Goal: Register for event/course

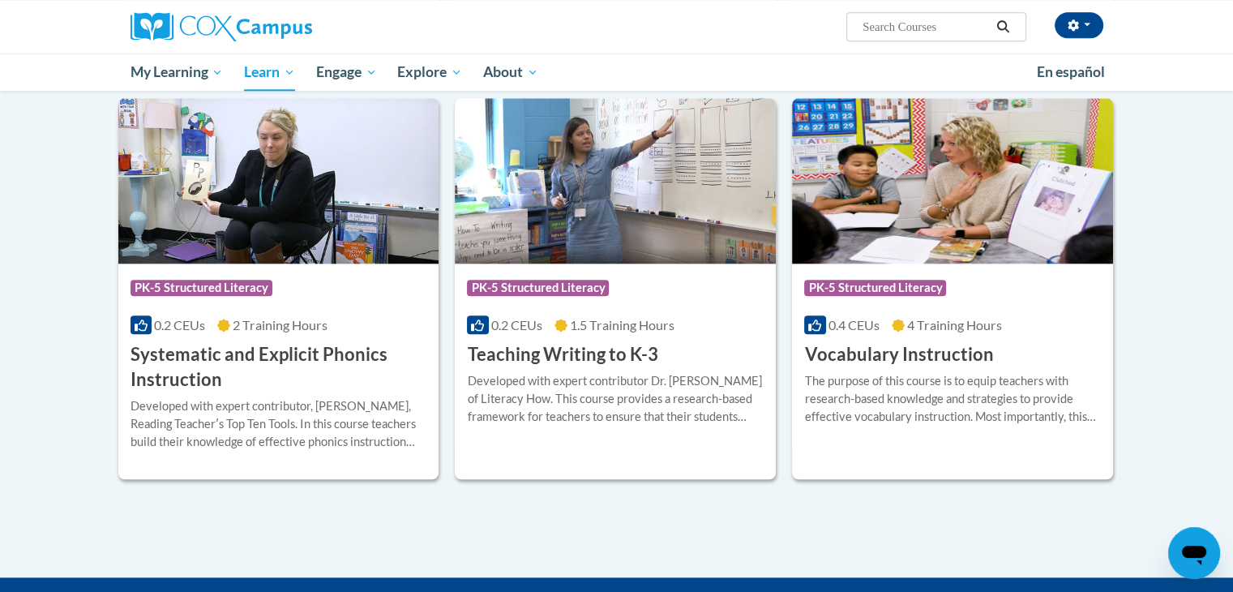
scroll to position [1746, 0]
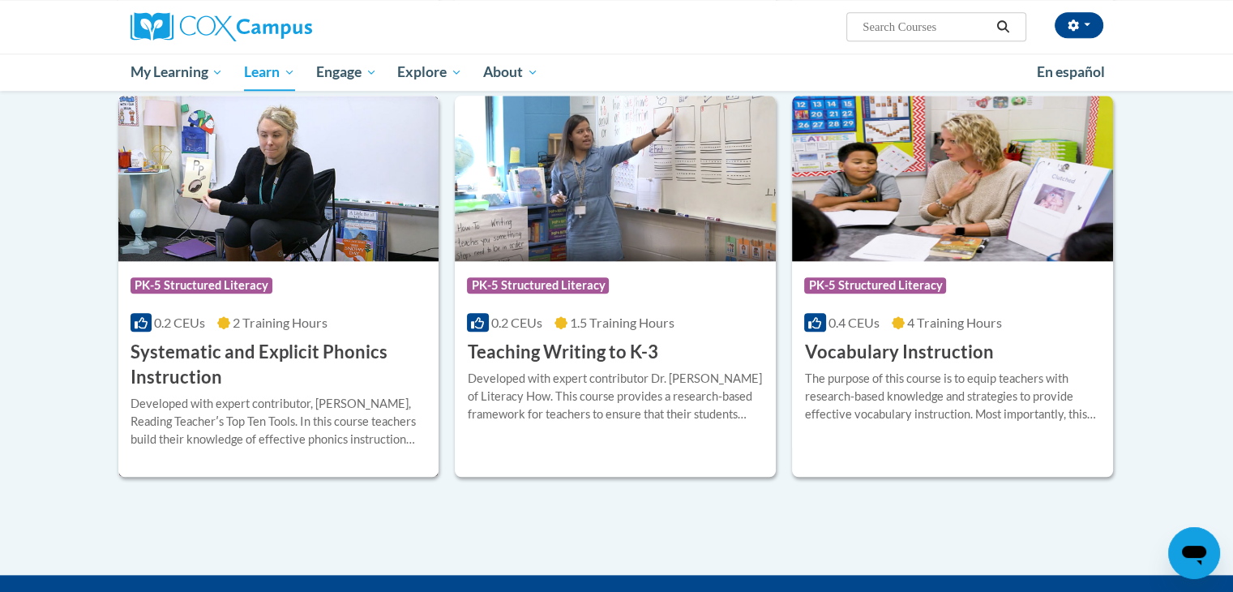
click at [275, 326] on span "2 Training Hours" at bounding box center [280, 322] width 95 height 15
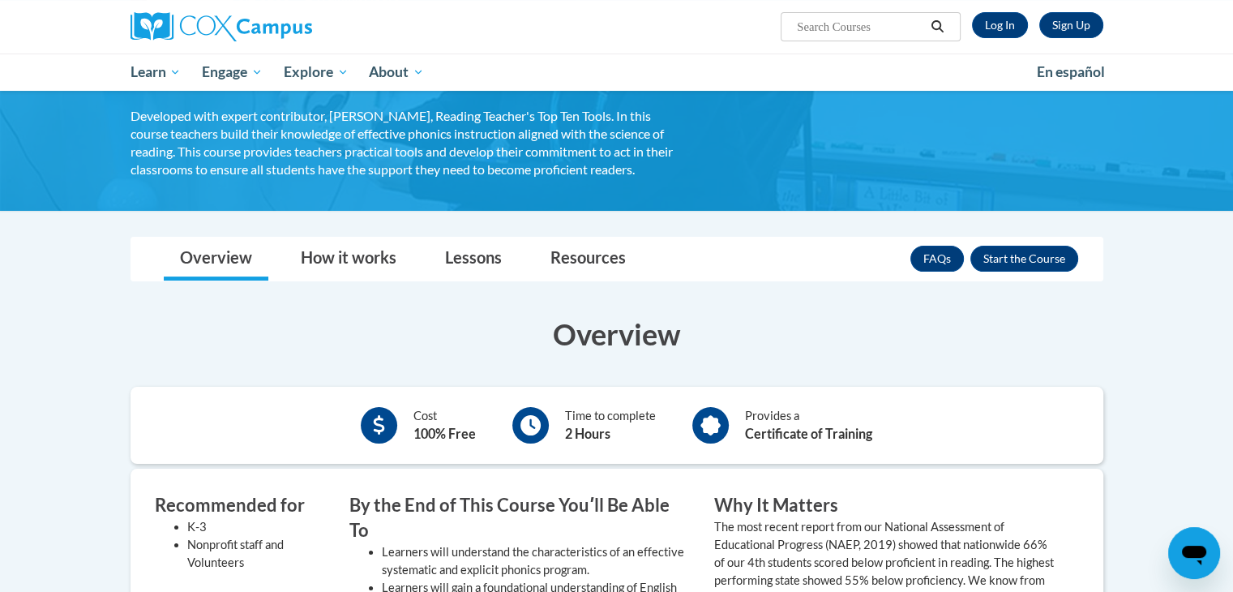
scroll to position [159, 0]
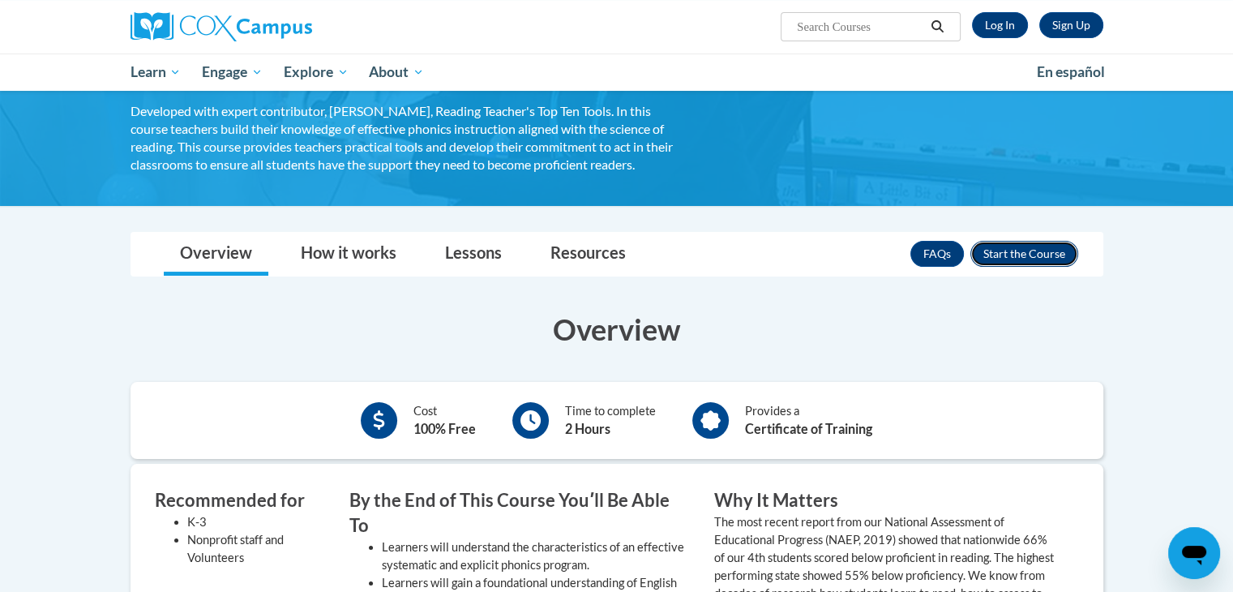
click at [1018, 257] on button "Enroll" at bounding box center [1024, 254] width 108 height 26
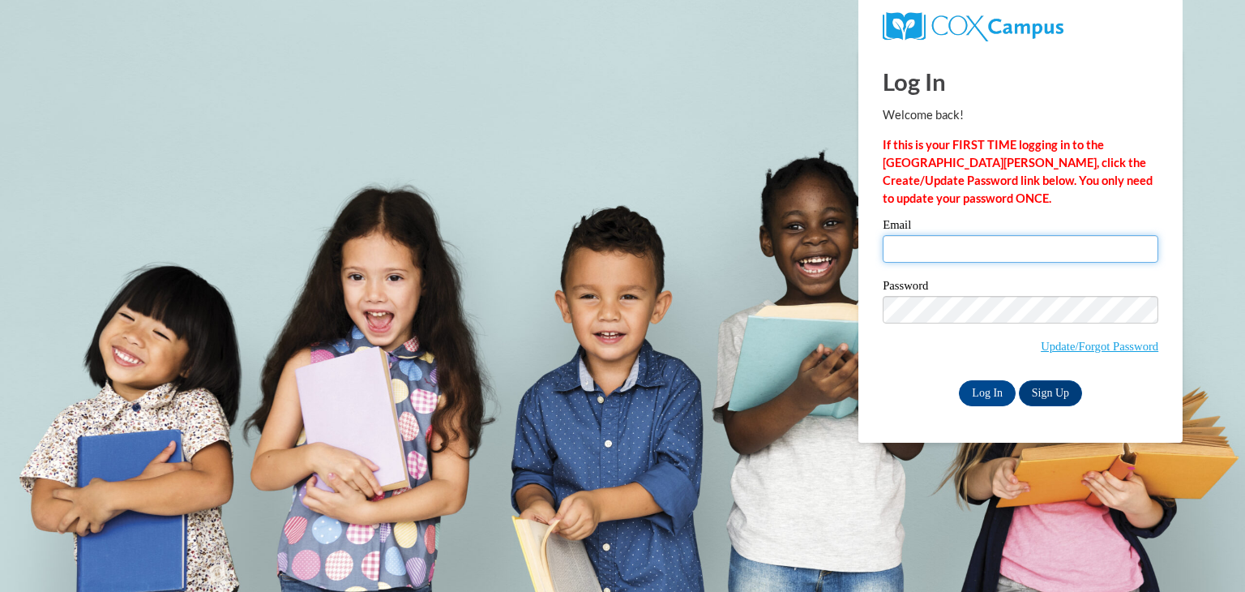
click at [1018, 257] on input "Email" at bounding box center [1021, 249] width 276 height 28
type input "Kwebb@ymcafoxcities.org"
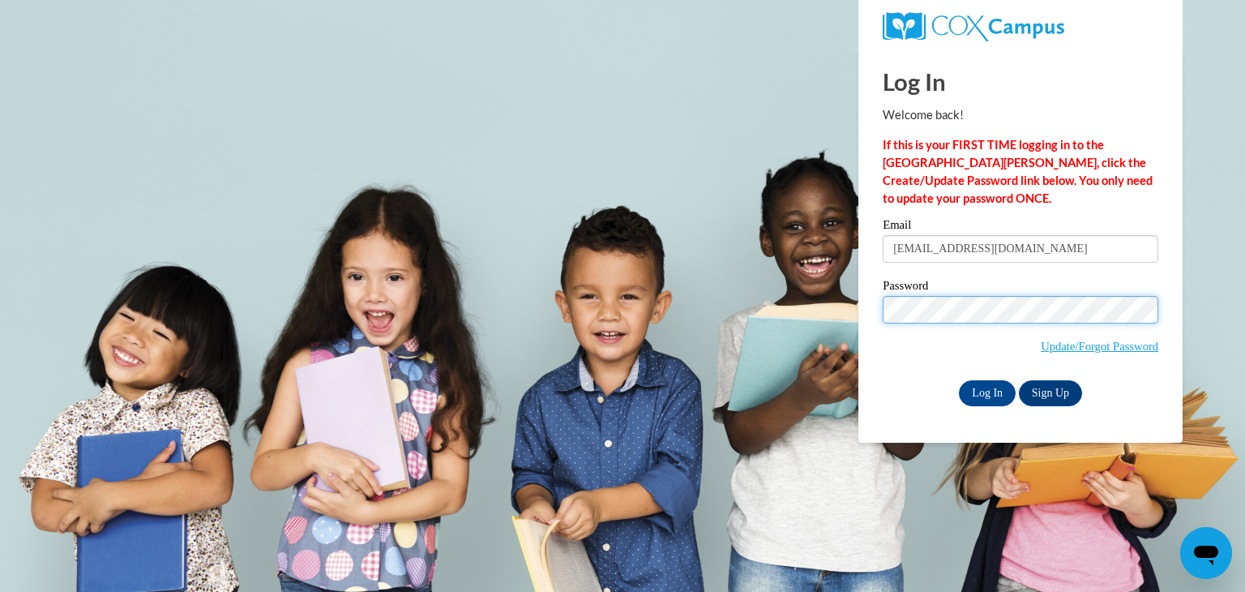
click at [959, 380] on input "Log In" at bounding box center [987, 393] width 57 height 26
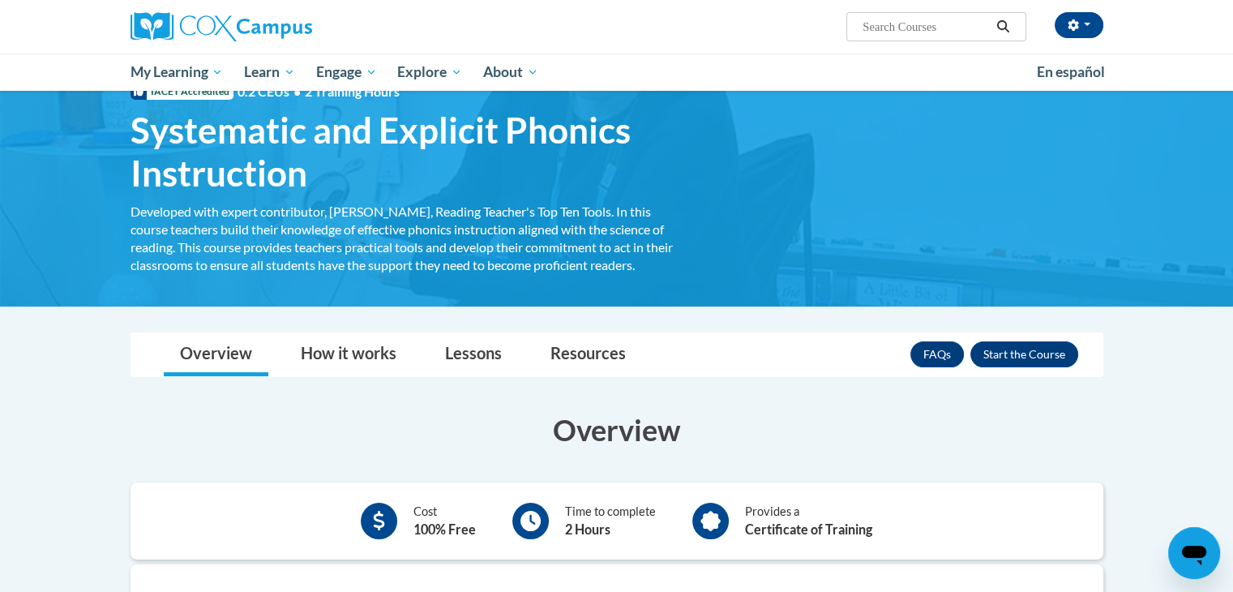
scroll to position [53, 0]
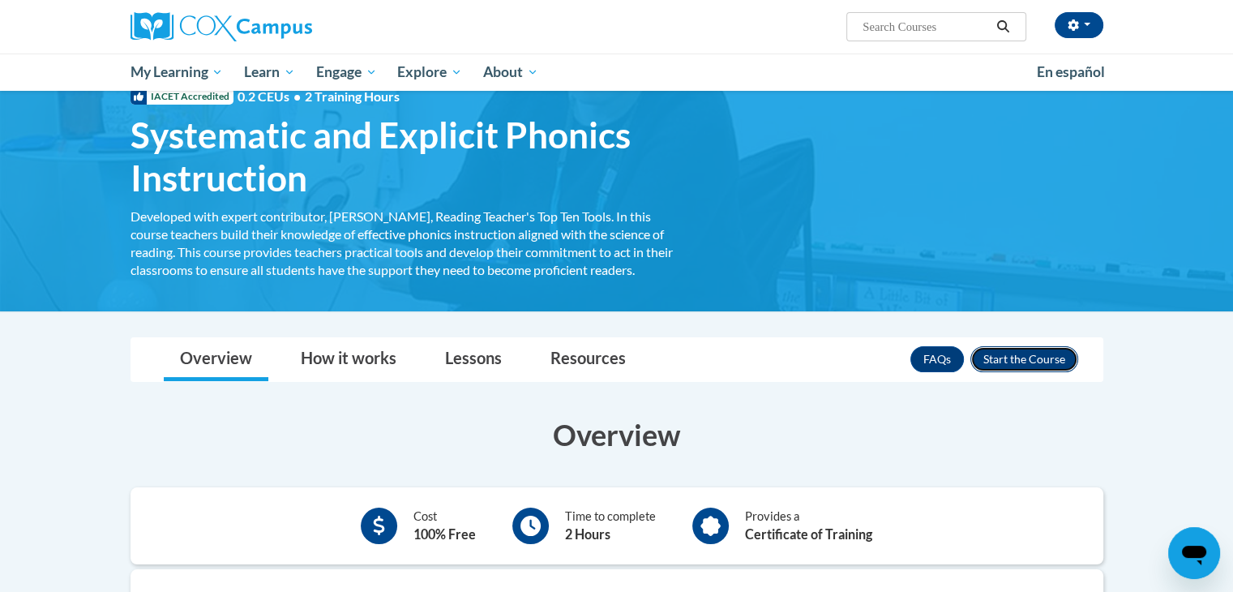
click at [996, 357] on button "Enroll" at bounding box center [1024, 359] width 108 height 26
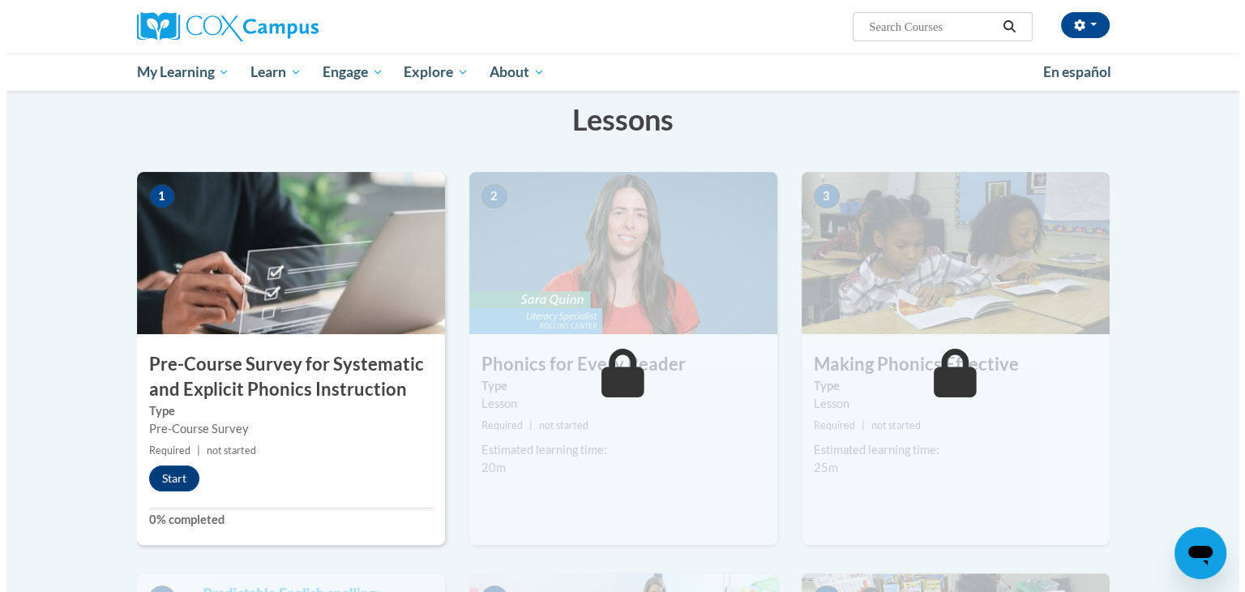
scroll to position [250, 0]
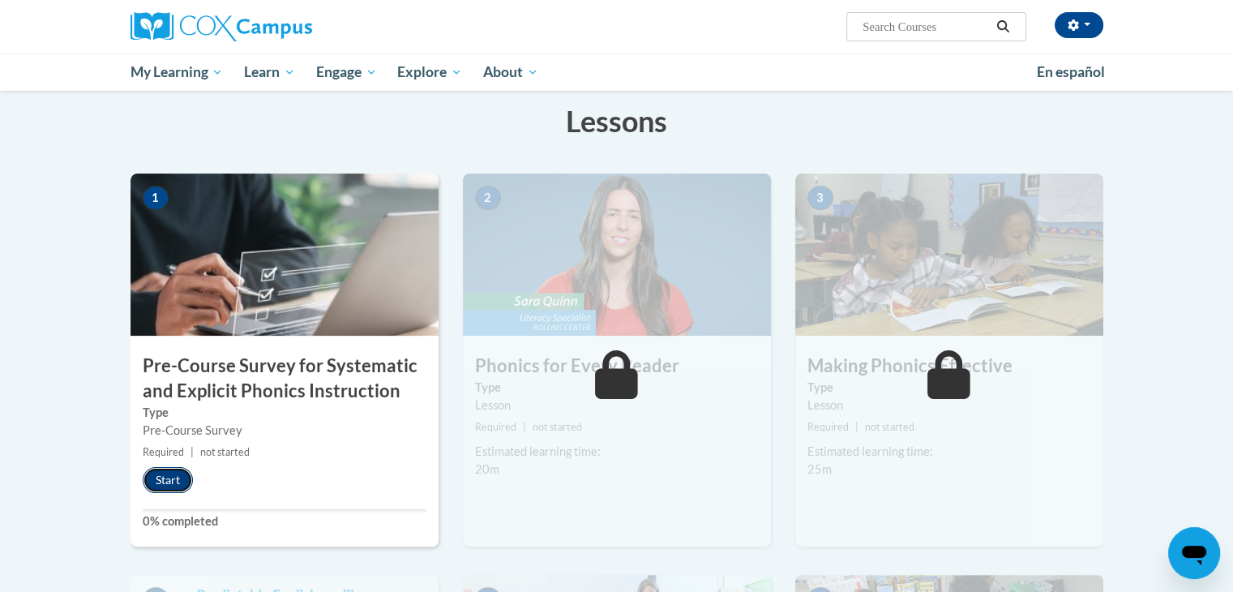
click at [156, 486] on button "Start" at bounding box center [168, 480] width 50 height 26
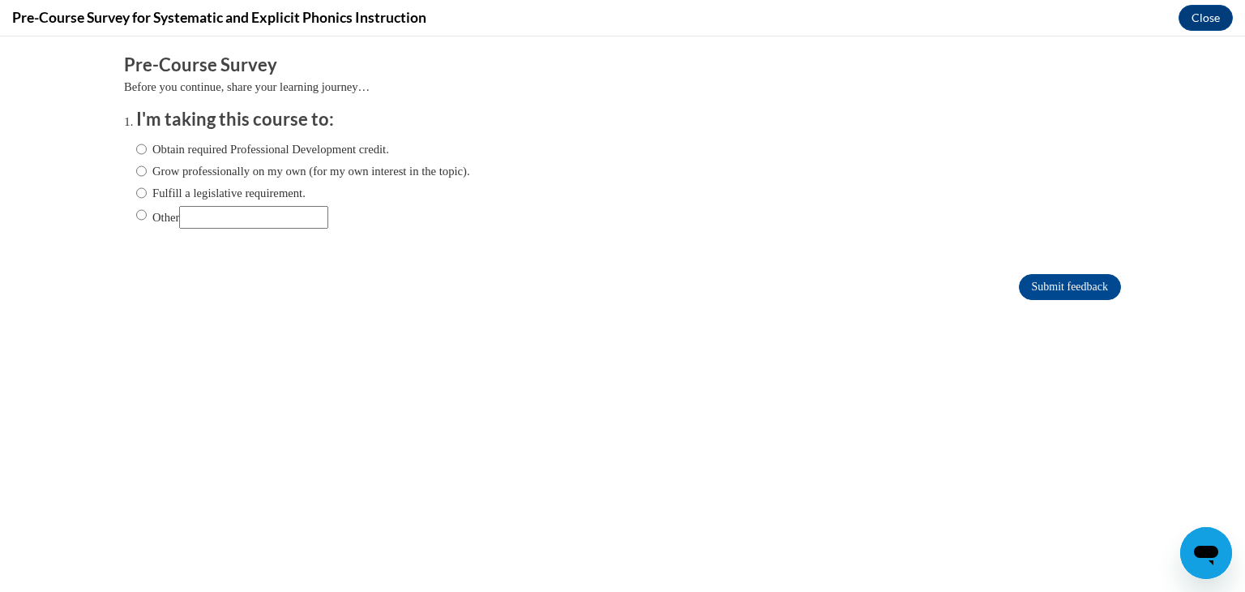
scroll to position [0, 0]
click at [168, 148] on label "Obtain required Professional Development credit." at bounding box center [262, 149] width 253 height 18
click at [147, 148] on input "Obtain required Professional Development credit." at bounding box center [141, 149] width 11 height 18
radio input "true"
click at [1054, 297] on input "Submit feedback" at bounding box center [1070, 287] width 102 height 26
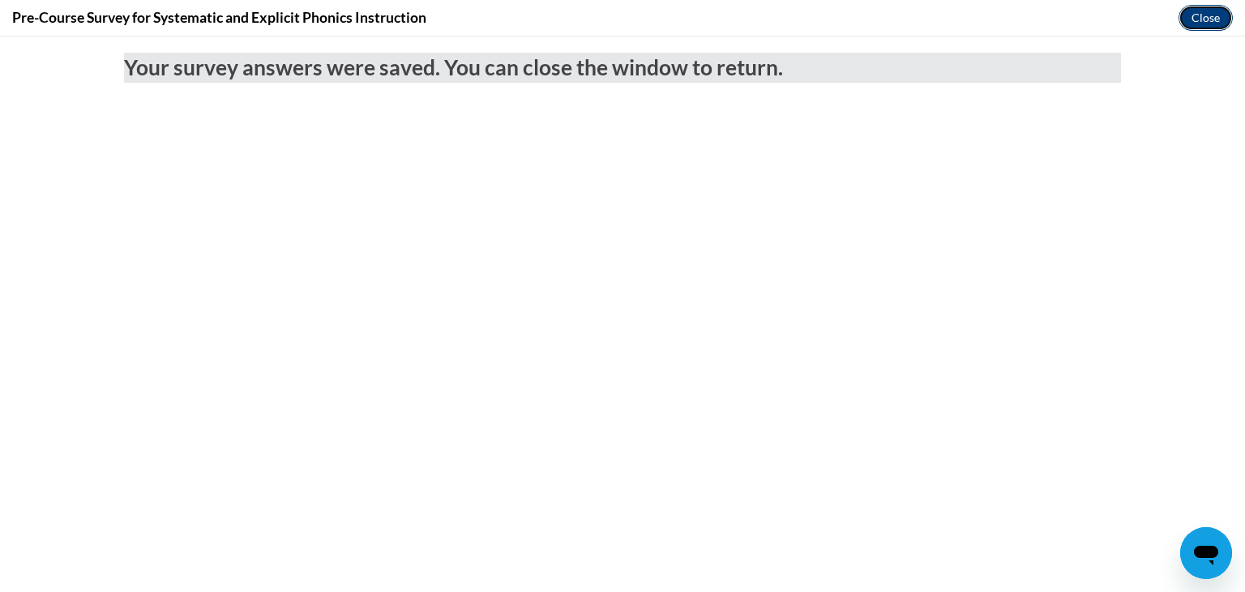
click at [1210, 17] on button "Close" at bounding box center [1206, 18] width 54 height 26
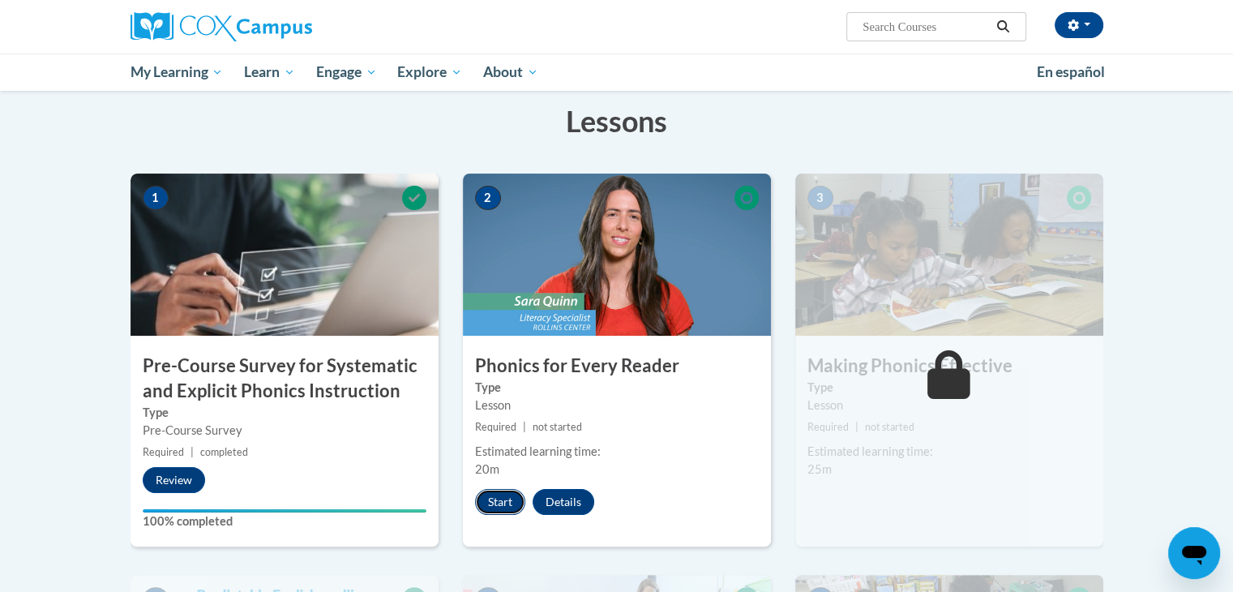
click at [493, 507] on button "Start" at bounding box center [500, 502] width 50 height 26
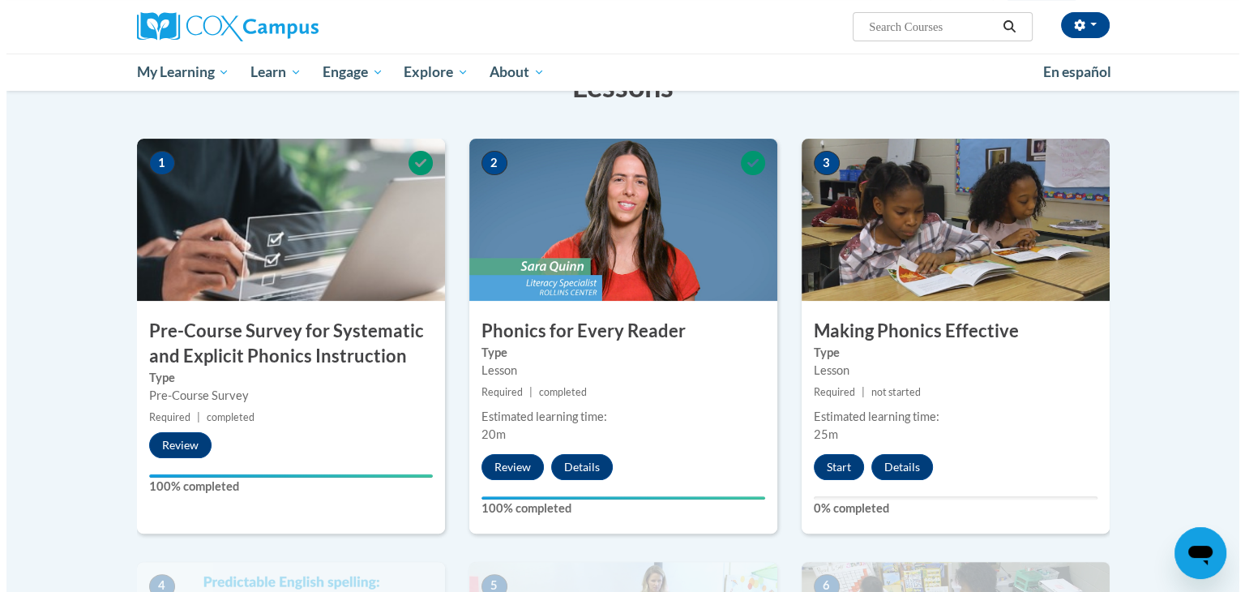
scroll to position [285, 0]
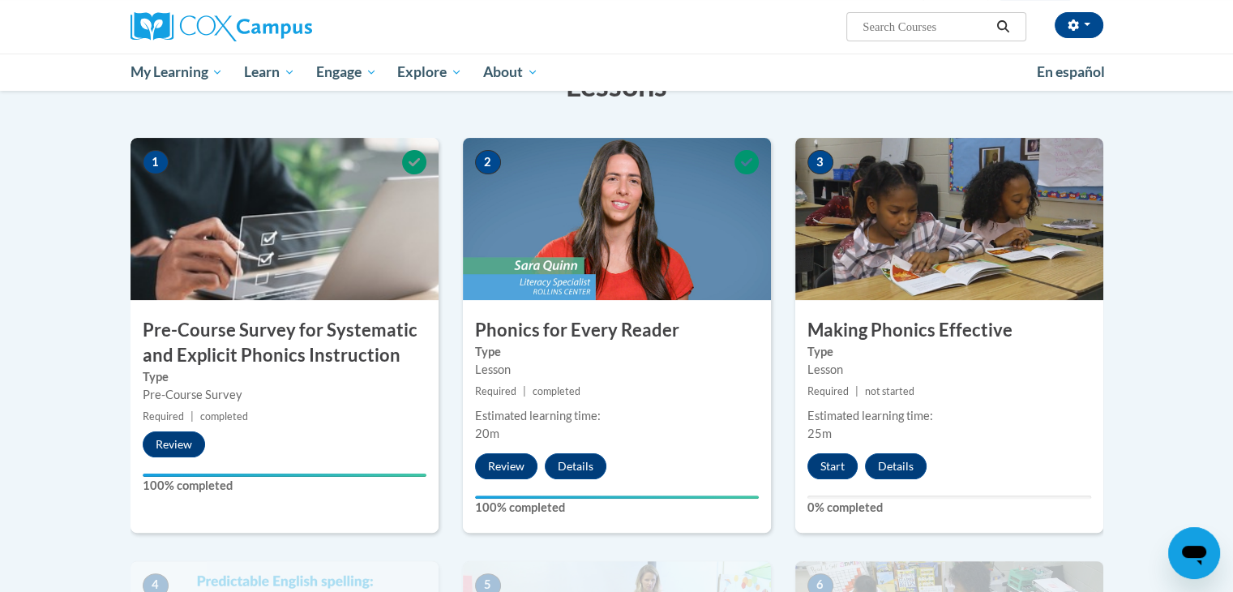
click at [830, 477] on div "3 Making Phonics Effective Type Lesson Required | not started Estimated learnin…" at bounding box center [949, 335] width 308 height 394
click at [830, 465] on button "Start" at bounding box center [832, 466] width 50 height 26
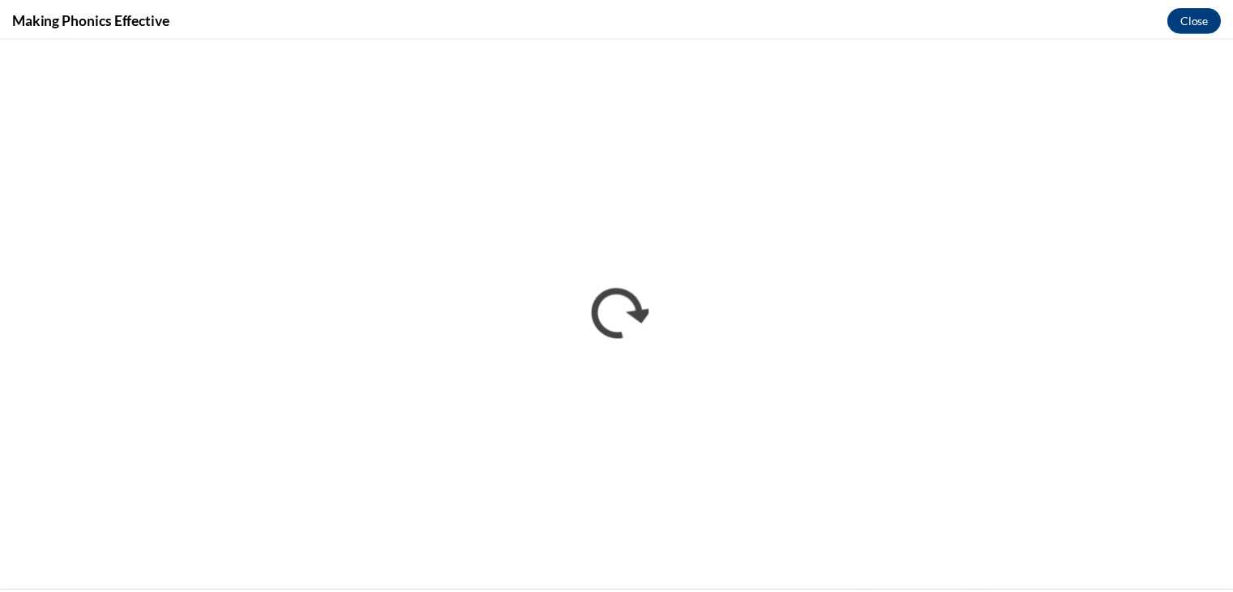
scroll to position [0, 0]
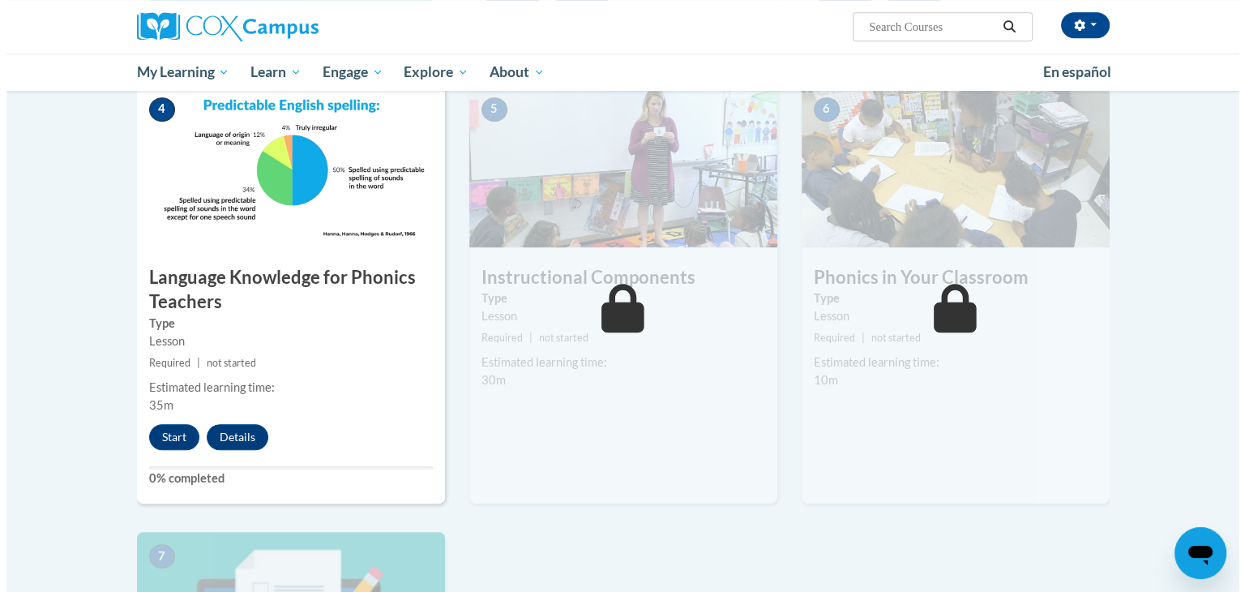
scroll to position [762, 0]
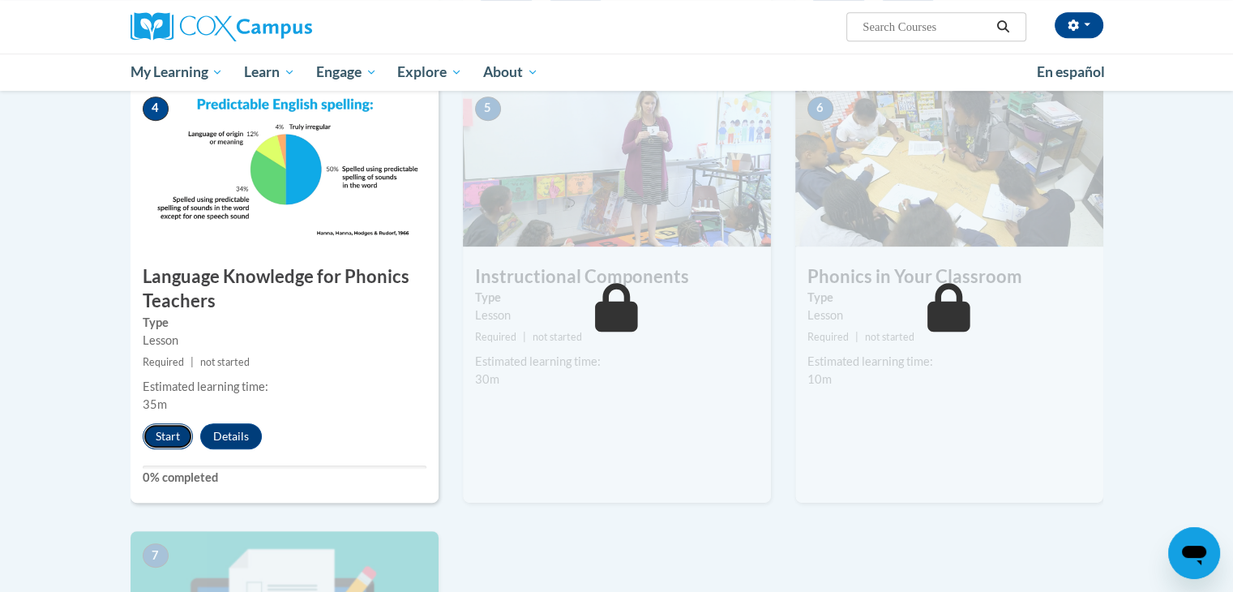
click at [174, 434] on button "Start" at bounding box center [168, 436] width 50 height 26
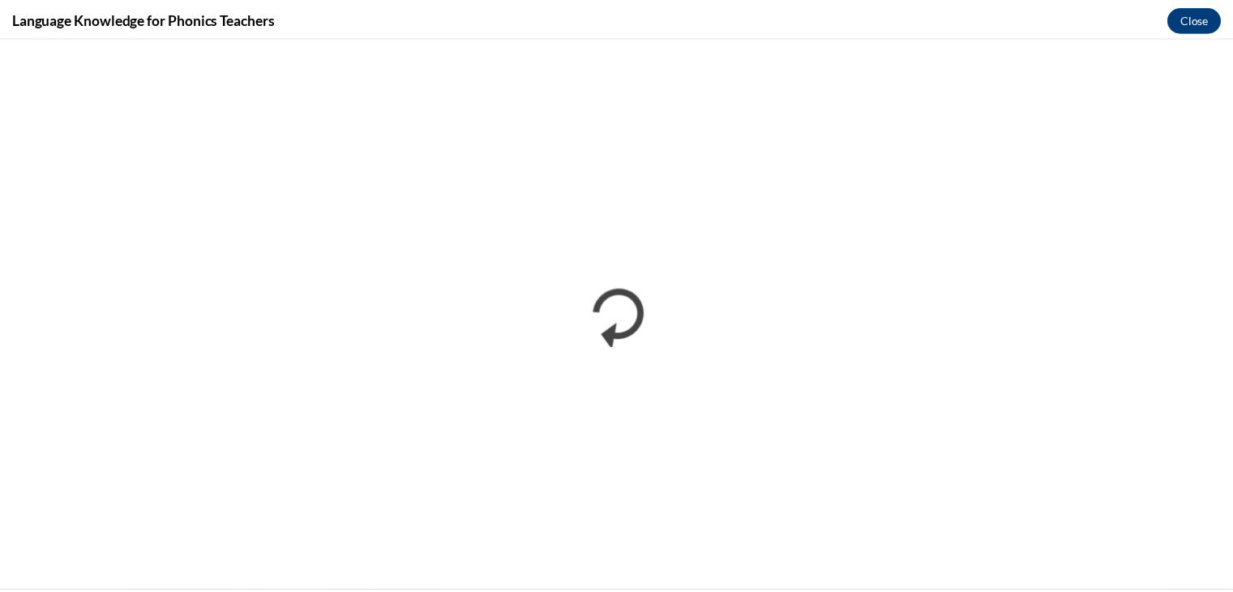
scroll to position [0, 0]
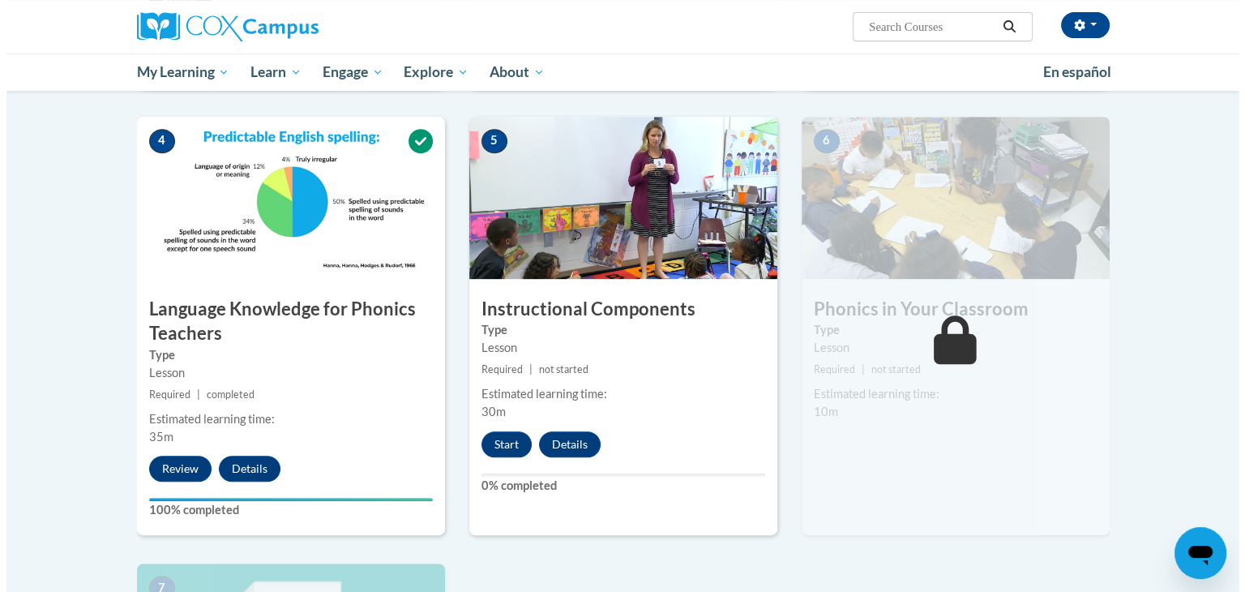
scroll to position [732, 0]
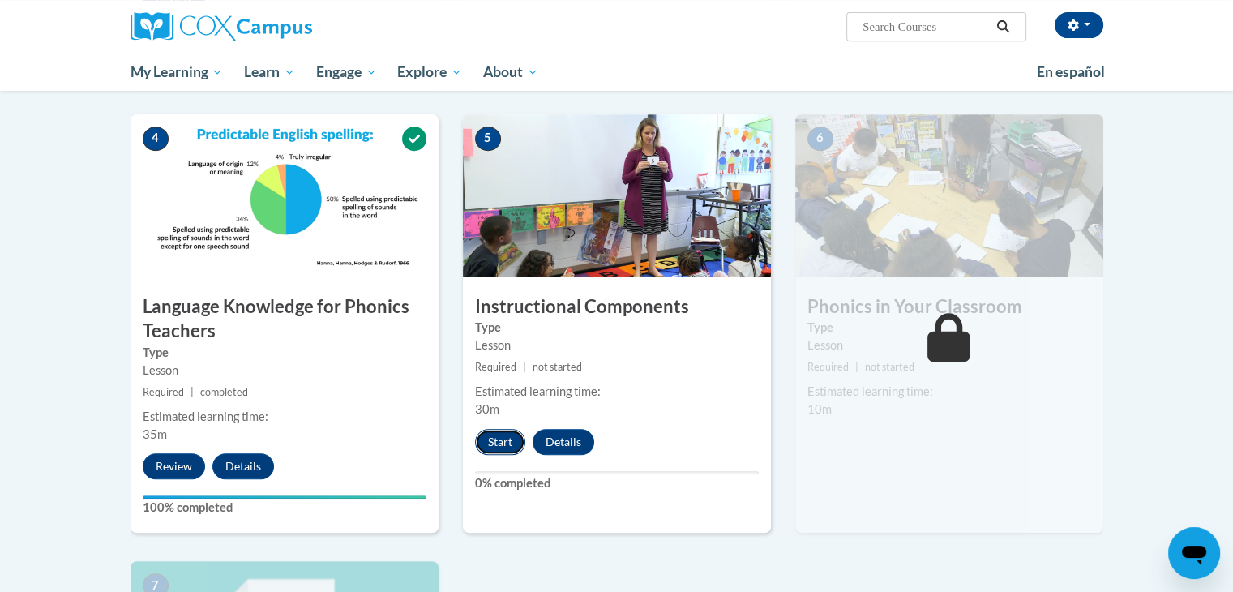
click at [501, 444] on button "Start" at bounding box center [500, 442] width 50 height 26
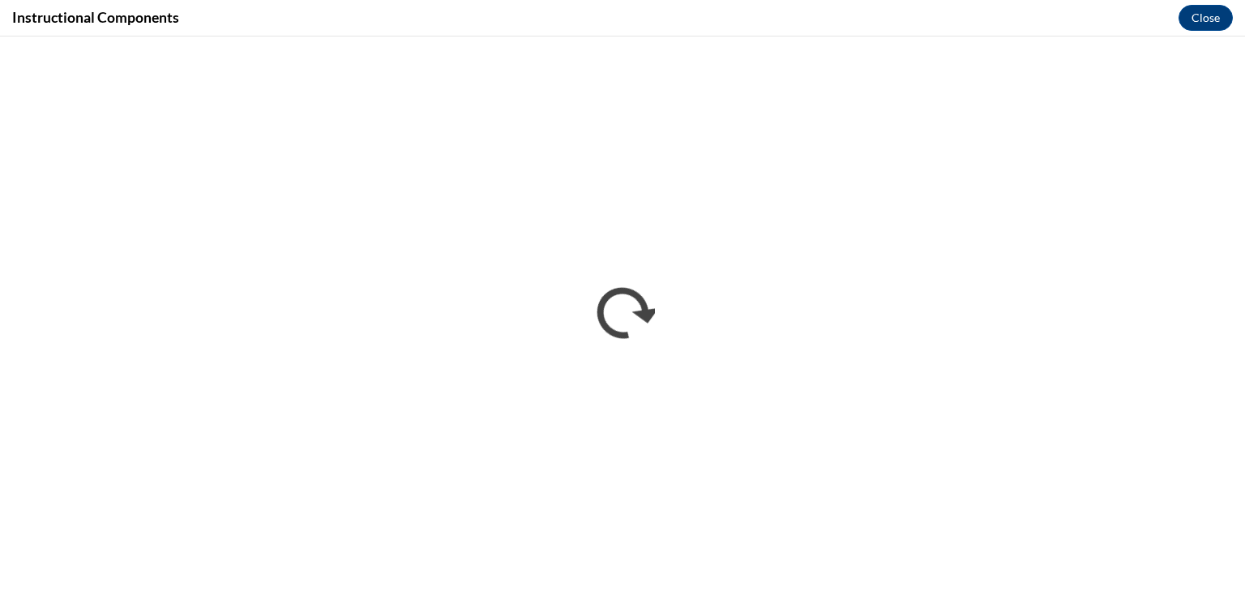
scroll to position [0, 0]
